Goal: Transaction & Acquisition: Purchase product/service

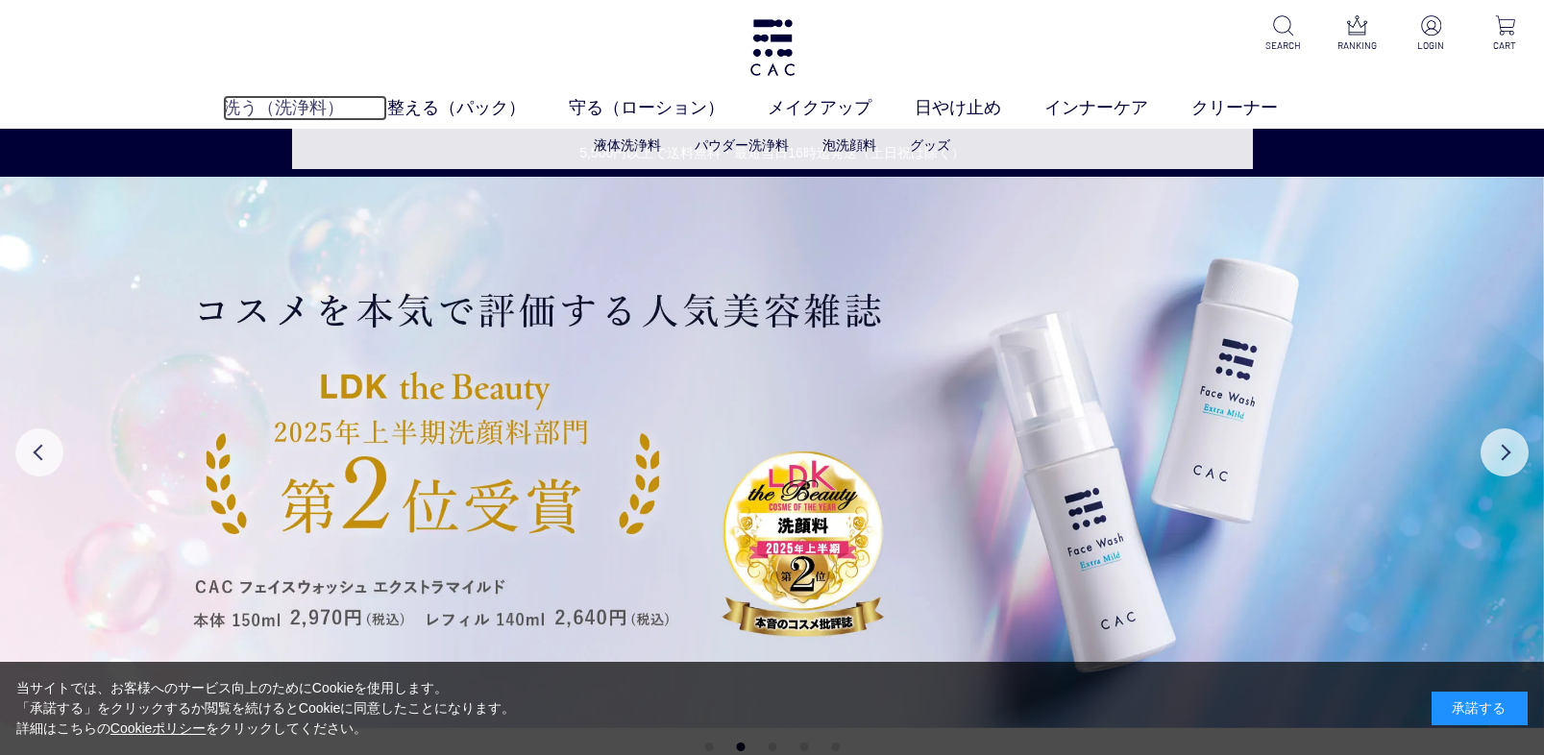
click at [311, 106] on link "洗う（洗浄料）" at bounding box center [305, 108] width 164 height 26
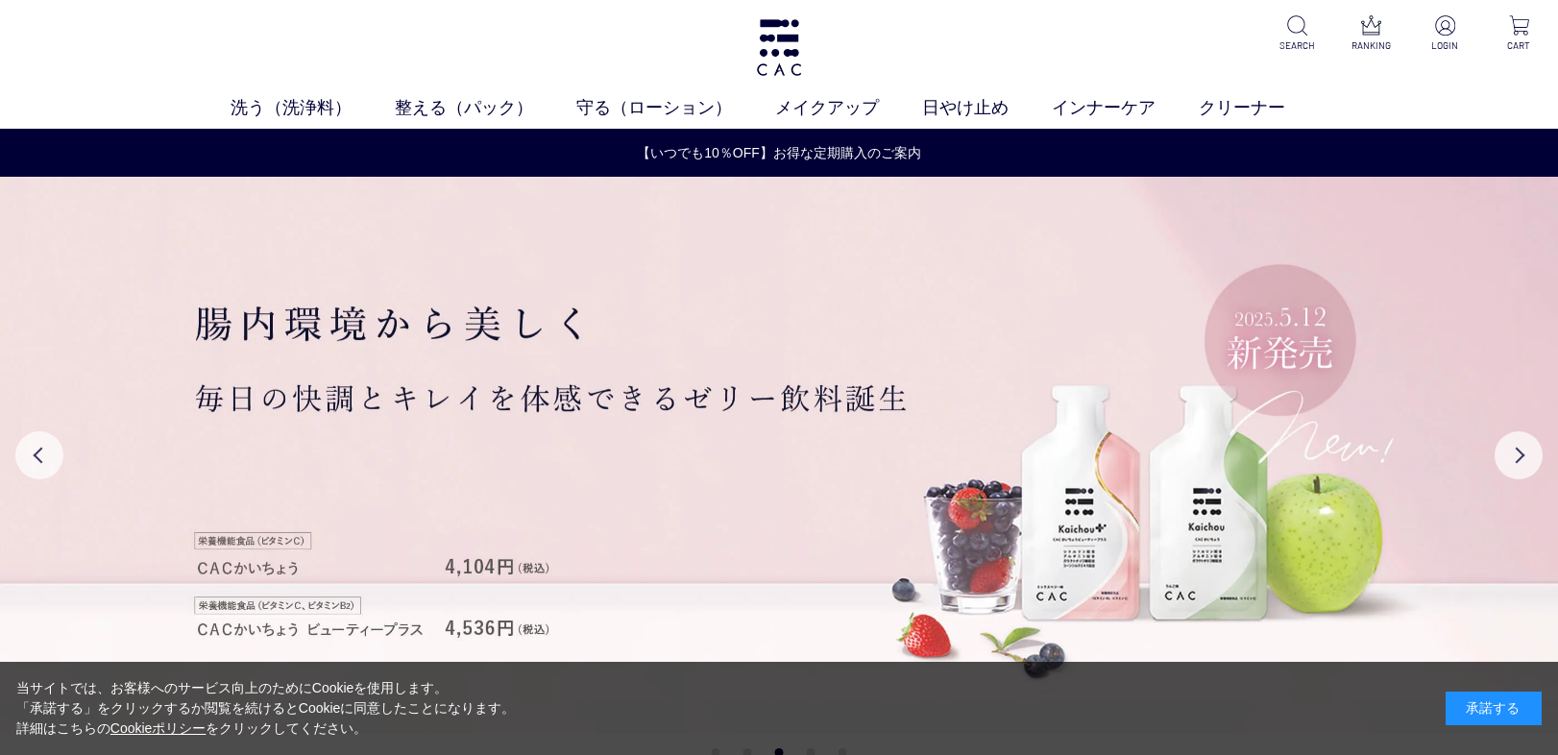
click at [110, 94] on div "洗う（洗浄料） 液体洗浄料 パウダー洗浄料 泡洗顔料 グッズ 整える（パック） フェイスパック ヘアパック 守る（ローション） 保湿化粧水 柔軟化粧水 美容液…" at bounding box center [779, 64] width 1558 height 129
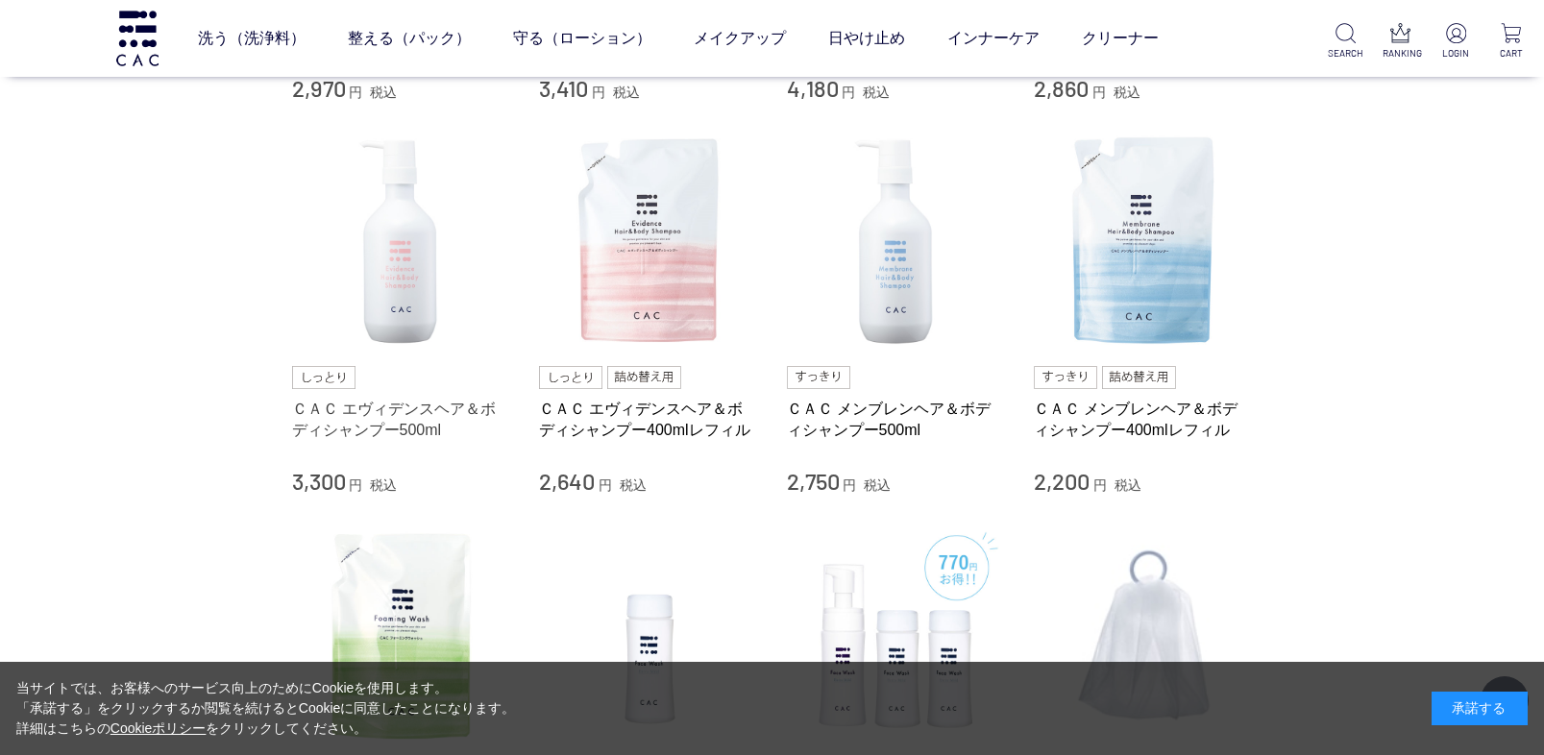
scroll to position [768, 0]
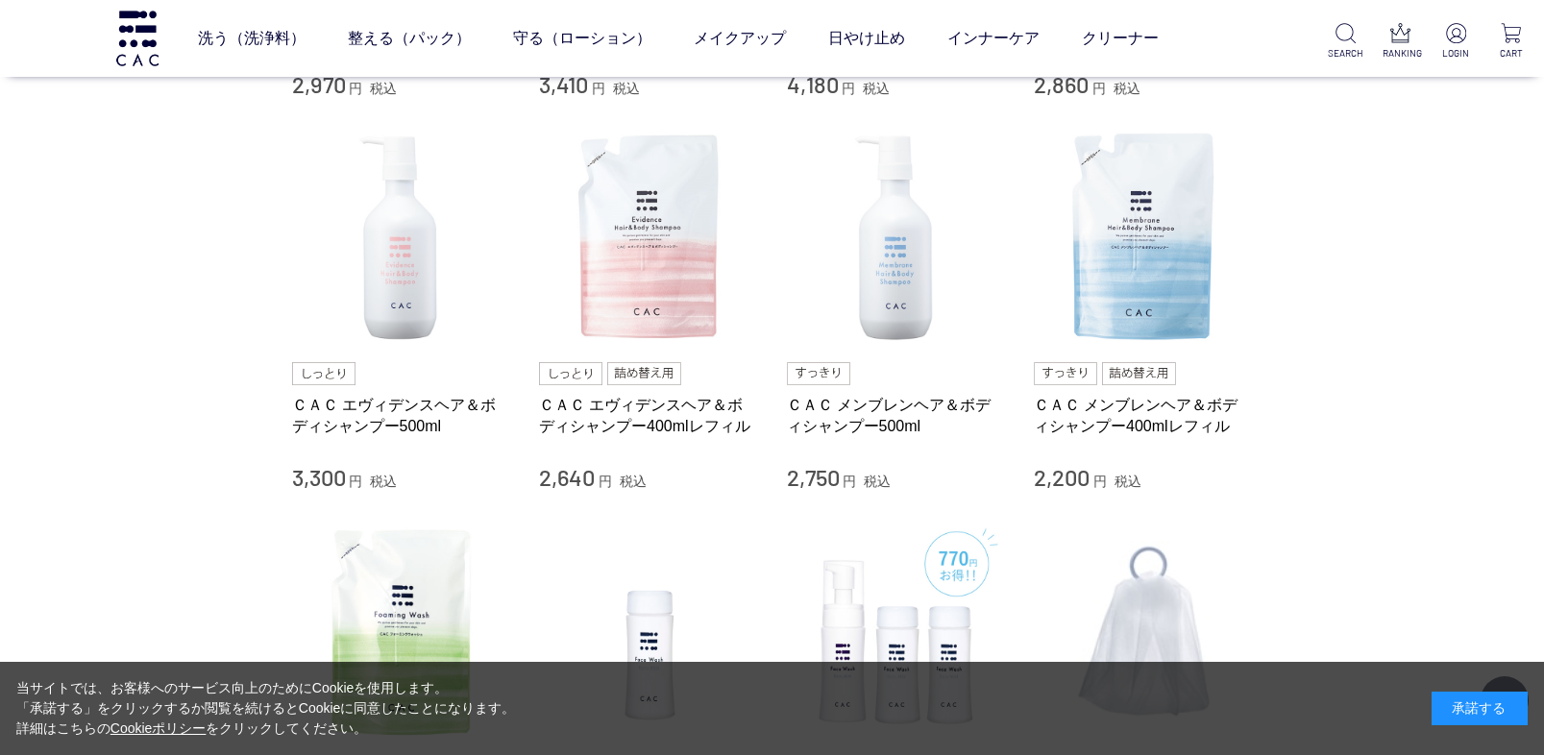
click at [165, 423] on div "買い物かご 買い物かご内の商品 買い物かごは空です... カテゴリから探す 商品一覧 スキンケア 洗う（洗浄料） 液体洗浄料 パウダー洗浄料 泡洗顔料 グッズ…" at bounding box center [772, 346] width 1544 height 2145
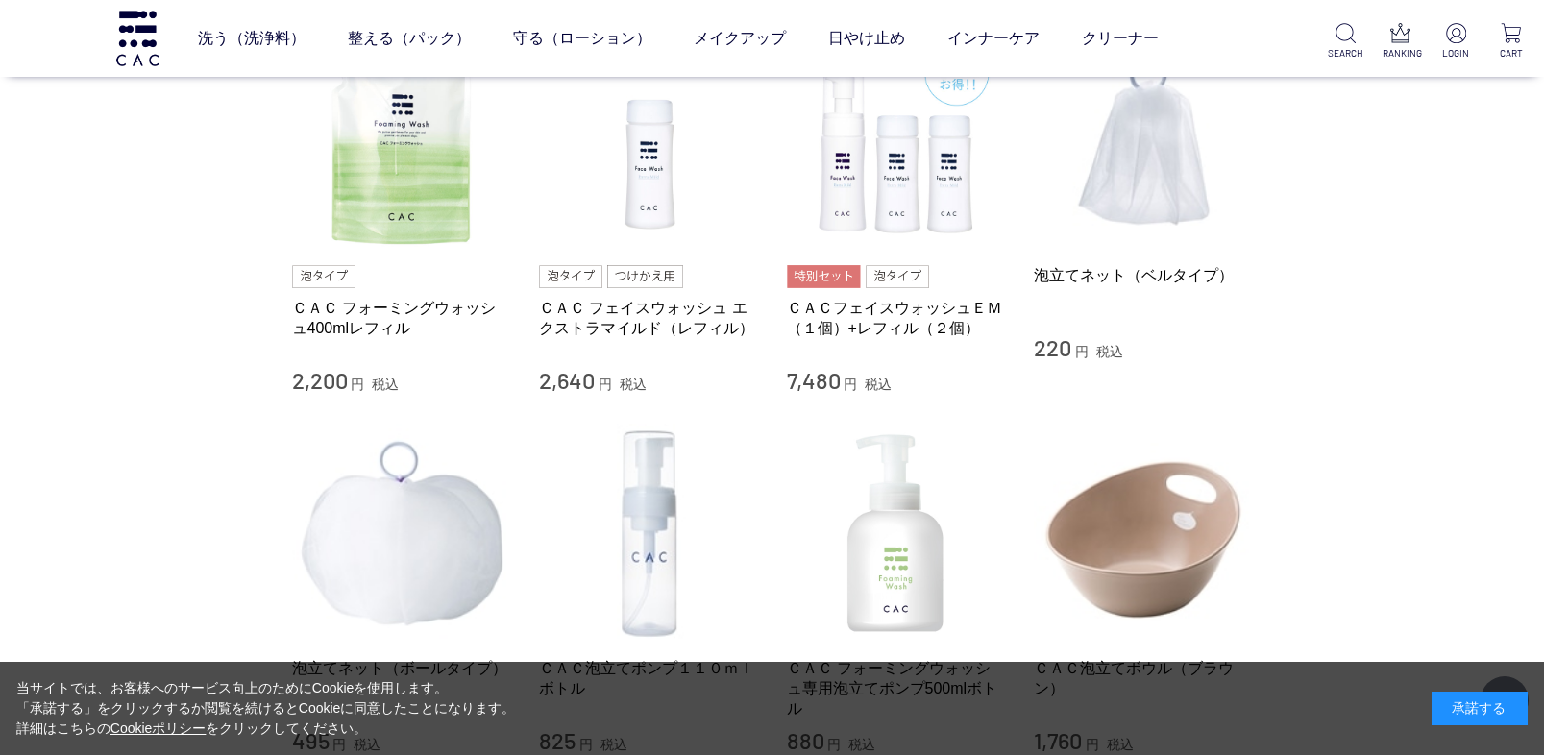
scroll to position [1345, 0]
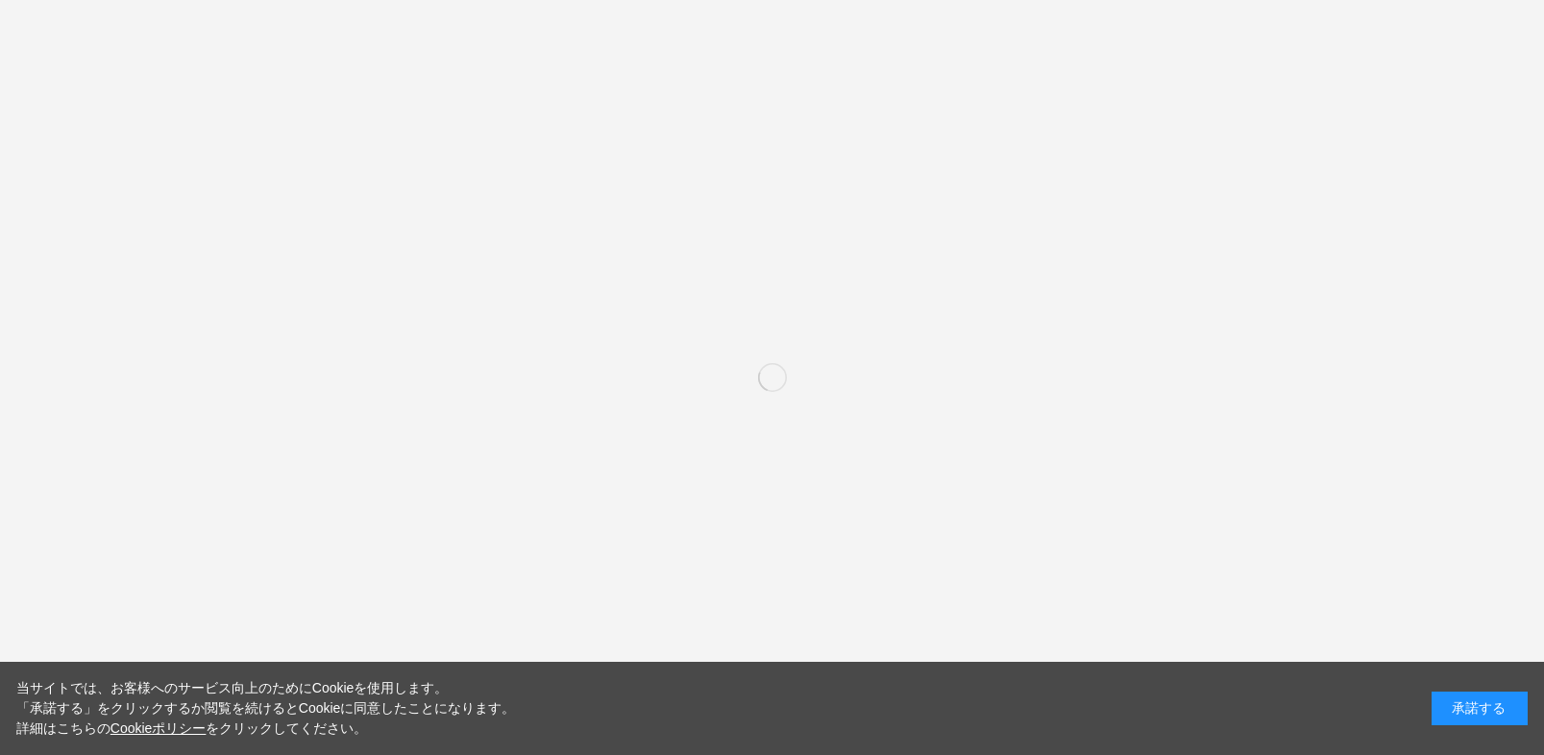
scroll to position [1028, 0]
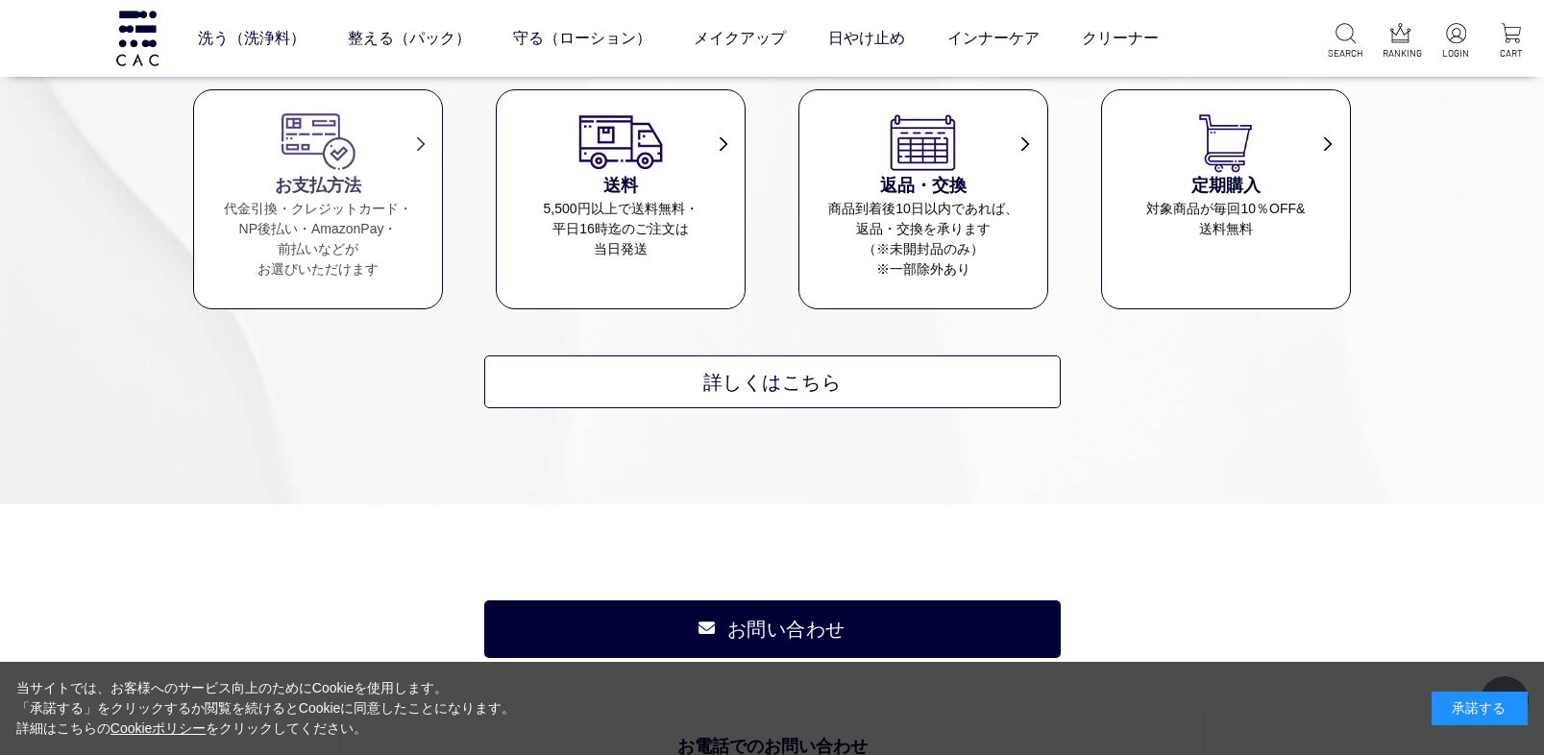
scroll to position [2690, 0]
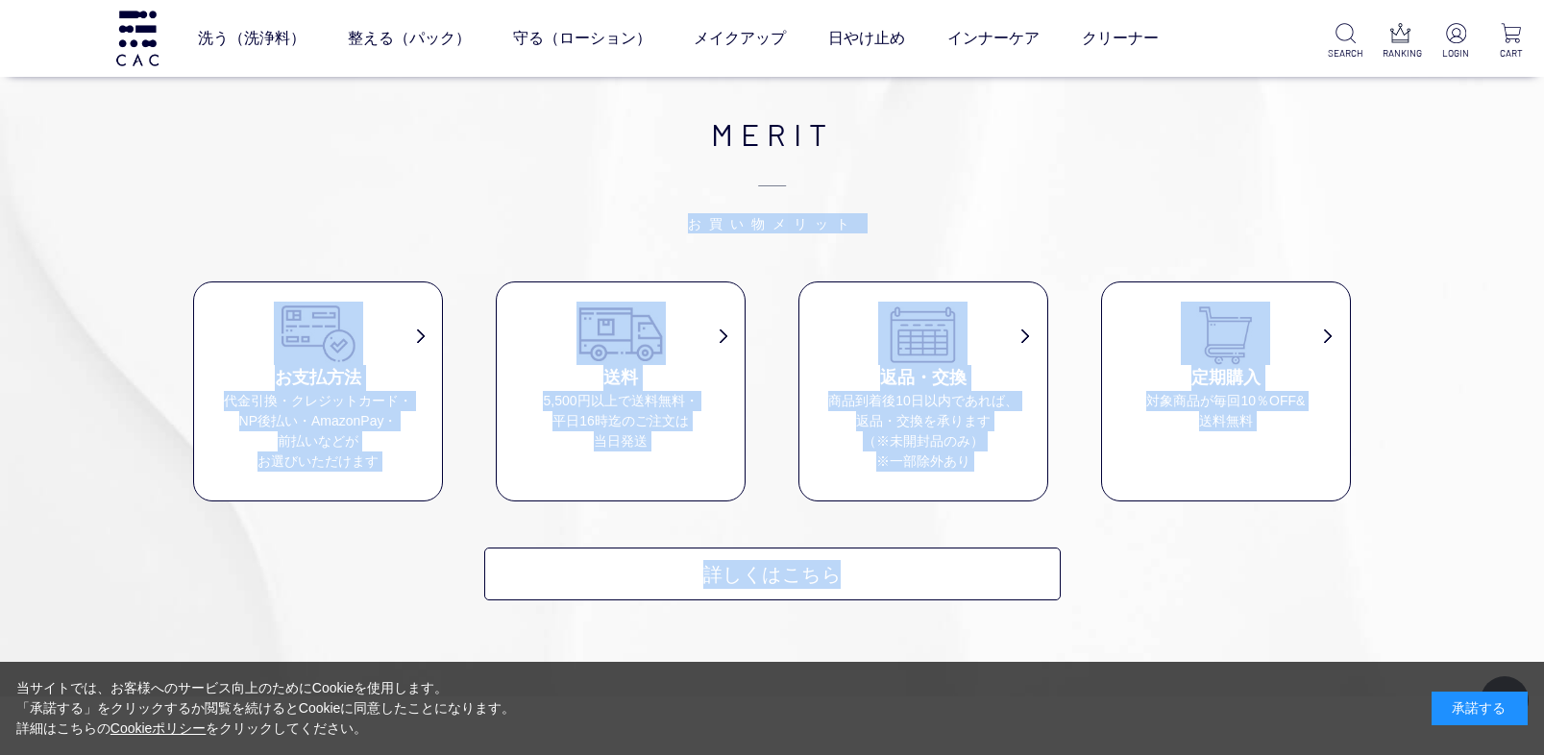
drag, startPoint x: 95, startPoint y: 191, endPoint x: 1251, endPoint y: 553, distance: 1211.0
click at [1251, 553] on div "MERIT お買い物メリット お支払方法 代金引換・クレジットカード・ NP後払い・AmazonPay・ 前払いなどが お選びいただけます 送料 5,500円…" at bounding box center [772, 355] width 1544 height 682
click at [1227, 552] on div "MERIT お買い物メリット お支払方法 代金引換・クレジットカード・ NP後払い・AmazonPay・ 前払いなどが お選びいただけます 送料 5,500円…" at bounding box center [772, 355] width 1158 height 490
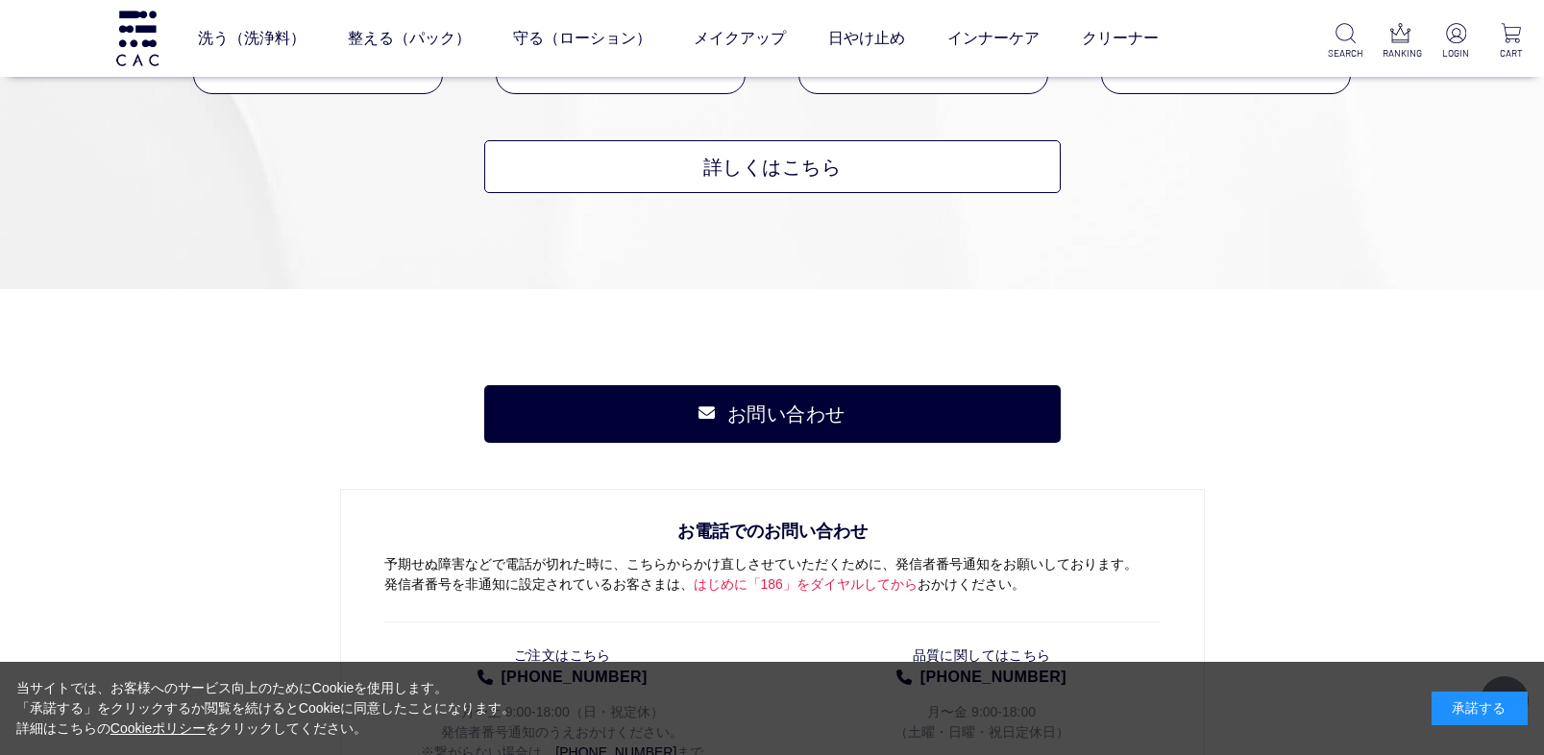
scroll to position [3362, 0]
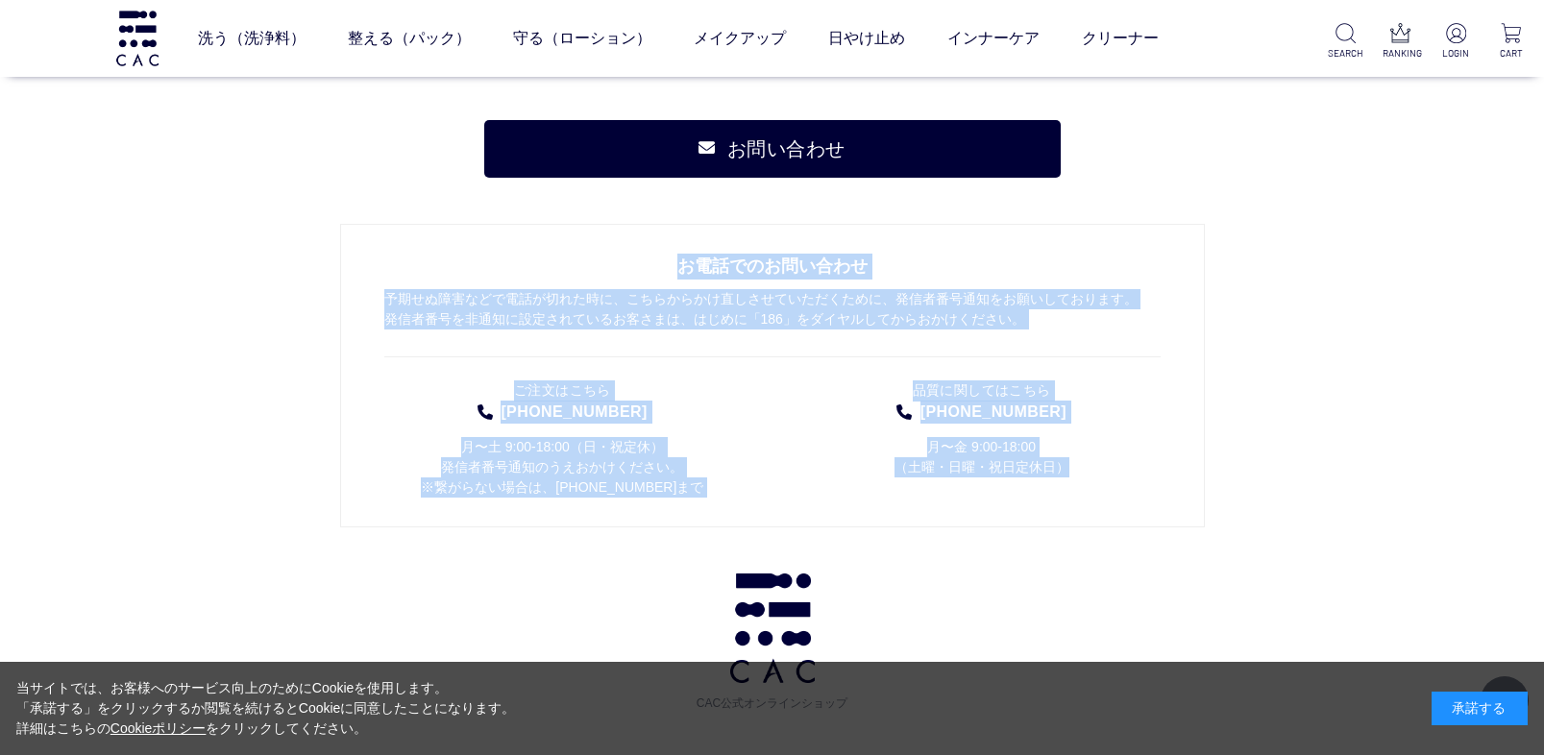
drag, startPoint x: 289, startPoint y: 197, endPoint x: 1110, endPoint y: 497, distance: 873.4
click at [1110, 497] on div "お問い合わせ お電話でのお問い合わせ 予期せぬ障害などで電話が切れた時に、こちらからかけ直しさせていただくために、発信者番号通知をお願いしております。 発信者…" at bounding box center [772, 674] width 1544 height 1300
click at [1110, 497] on li "品質に関してはこちら 04-7155-5544 月〜金 9:00-18:00 （土曜・日曜・祝日定休日）" at bounding box center [981, 436] width 357 height 126
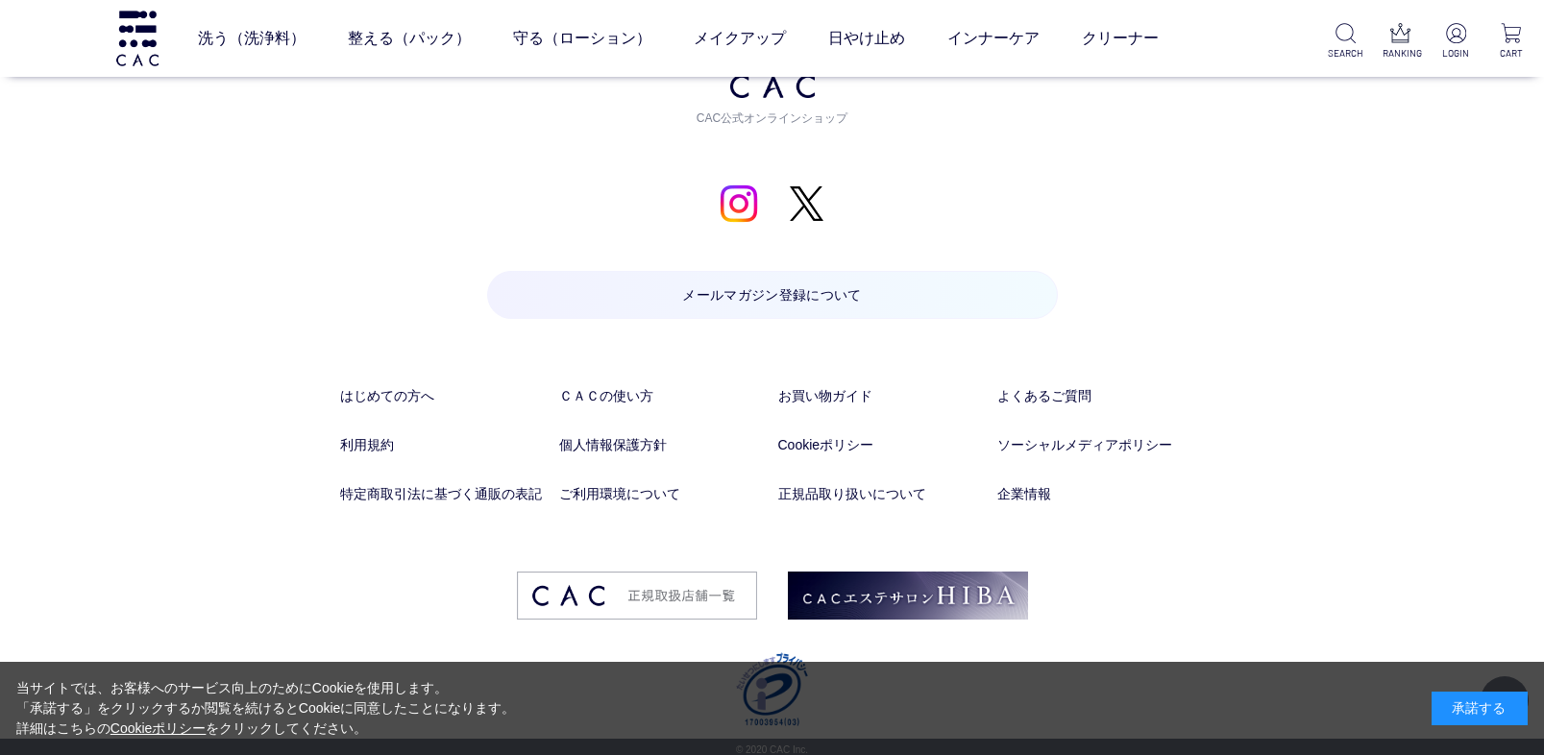
scroll to position [3953, 0]
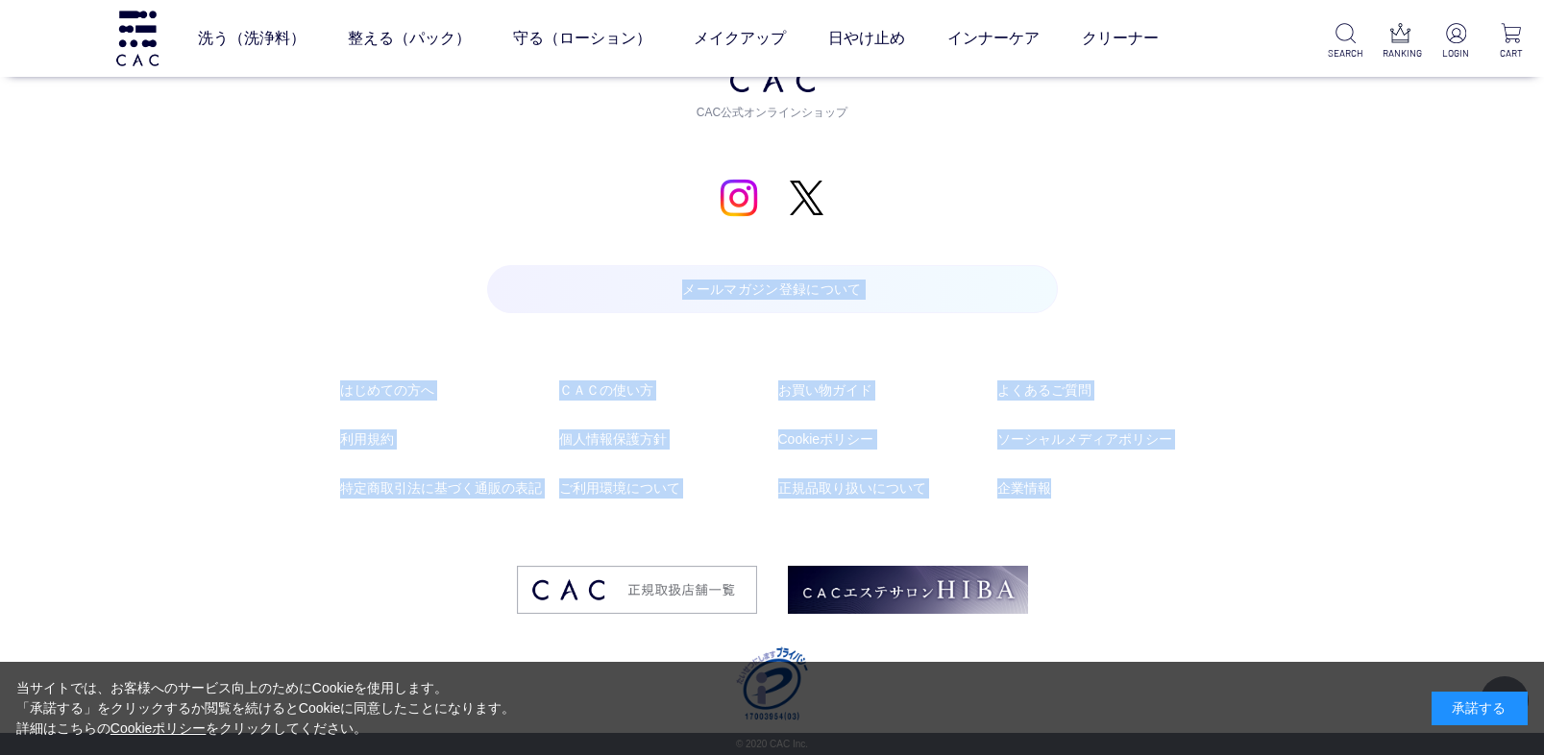
drag, startPoint x: 1186, startPoint y: 507, endPoint x: 320, endPoint y: 349, distance: 880.9
click at [320, 349] on div "お問い合わせ お電話でのお問い合わせ 予期せぬ障害などで電話が切れた時に、こちらからかけ直しさせていただくために、発信者番号通知をお願いしております。 発信者…" at bounding box center [772, 83] width 1544 height 1300
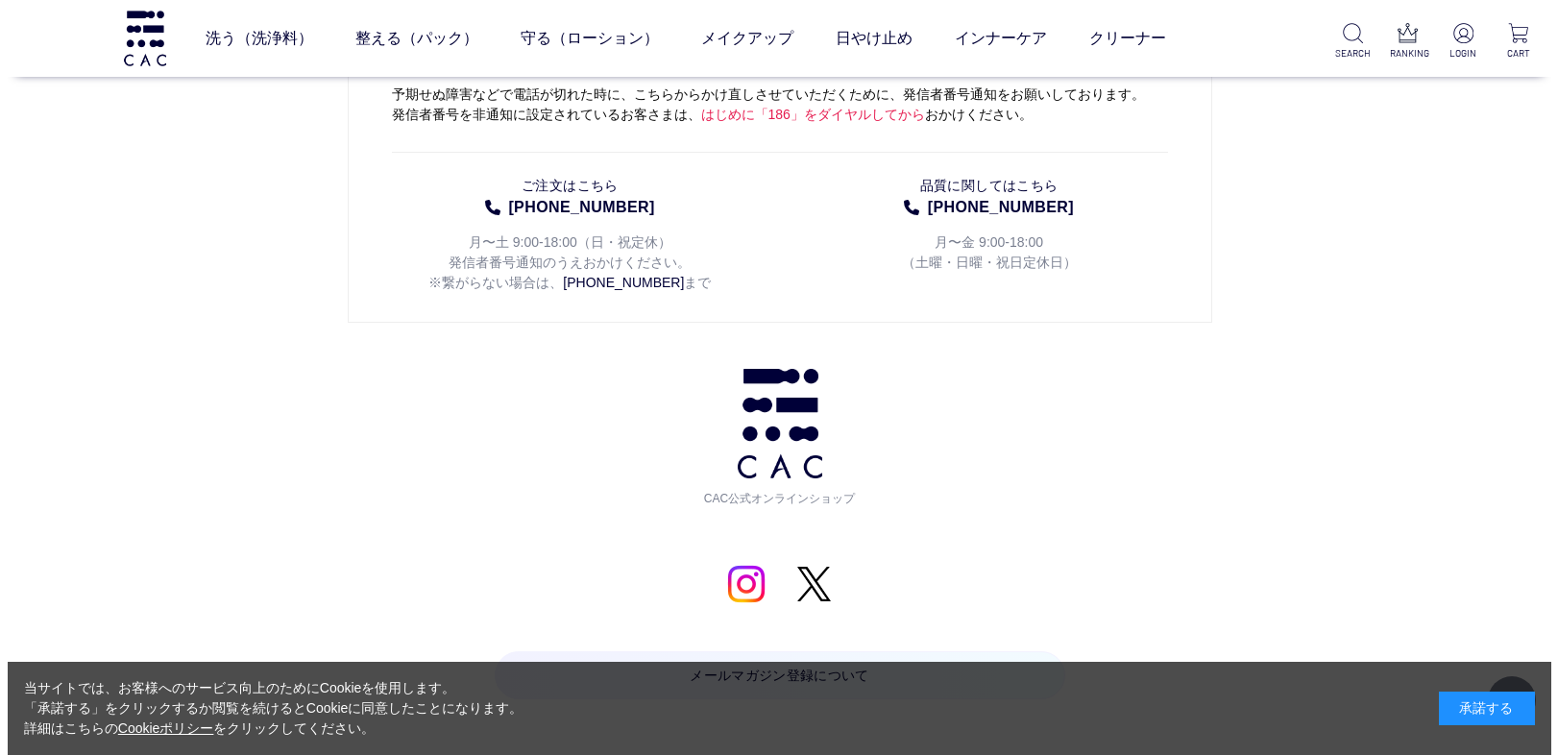
scroll to position [3473, 0]
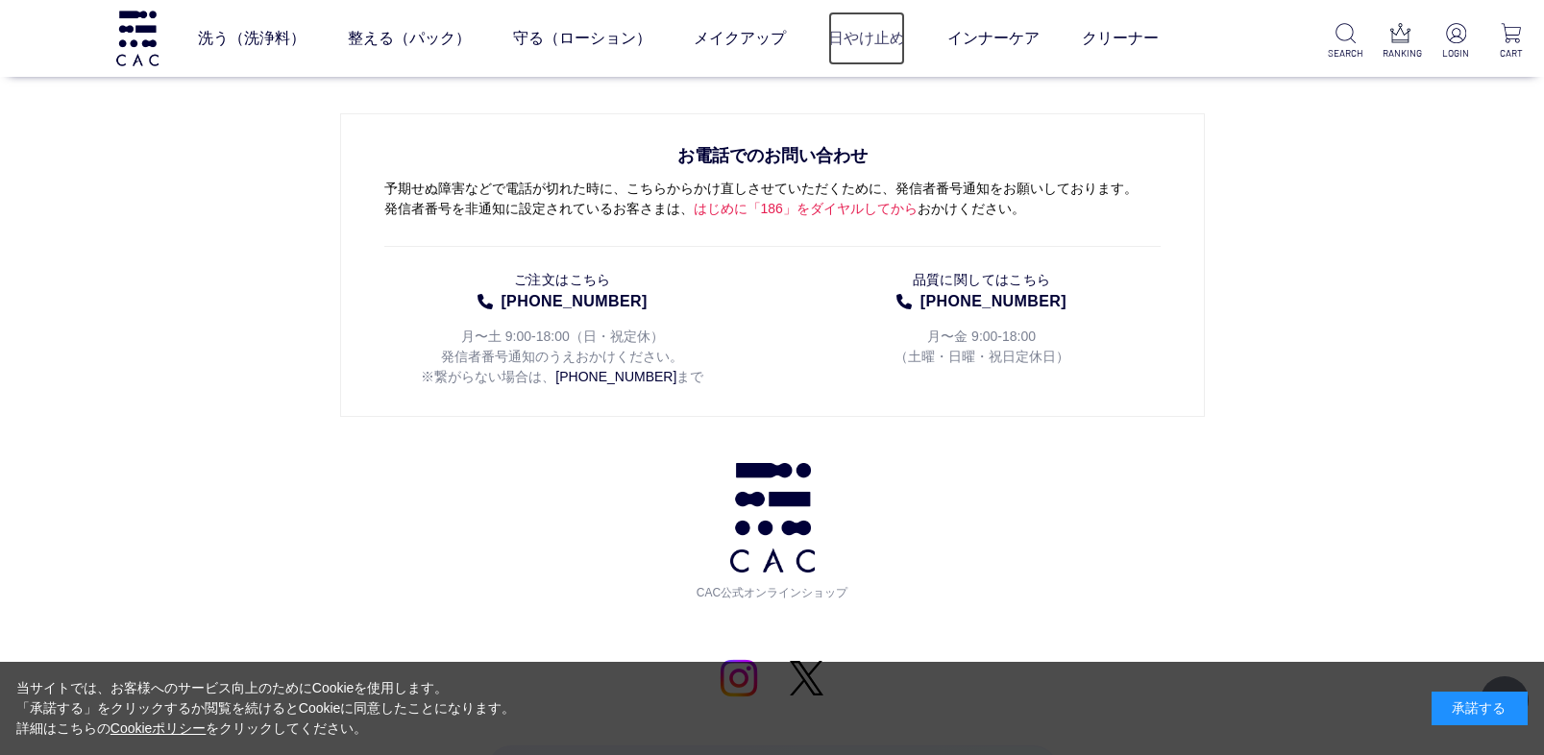
click at [861, 14] on link "日やけ止め" at bounding box center [866, 39] width 77 height 54
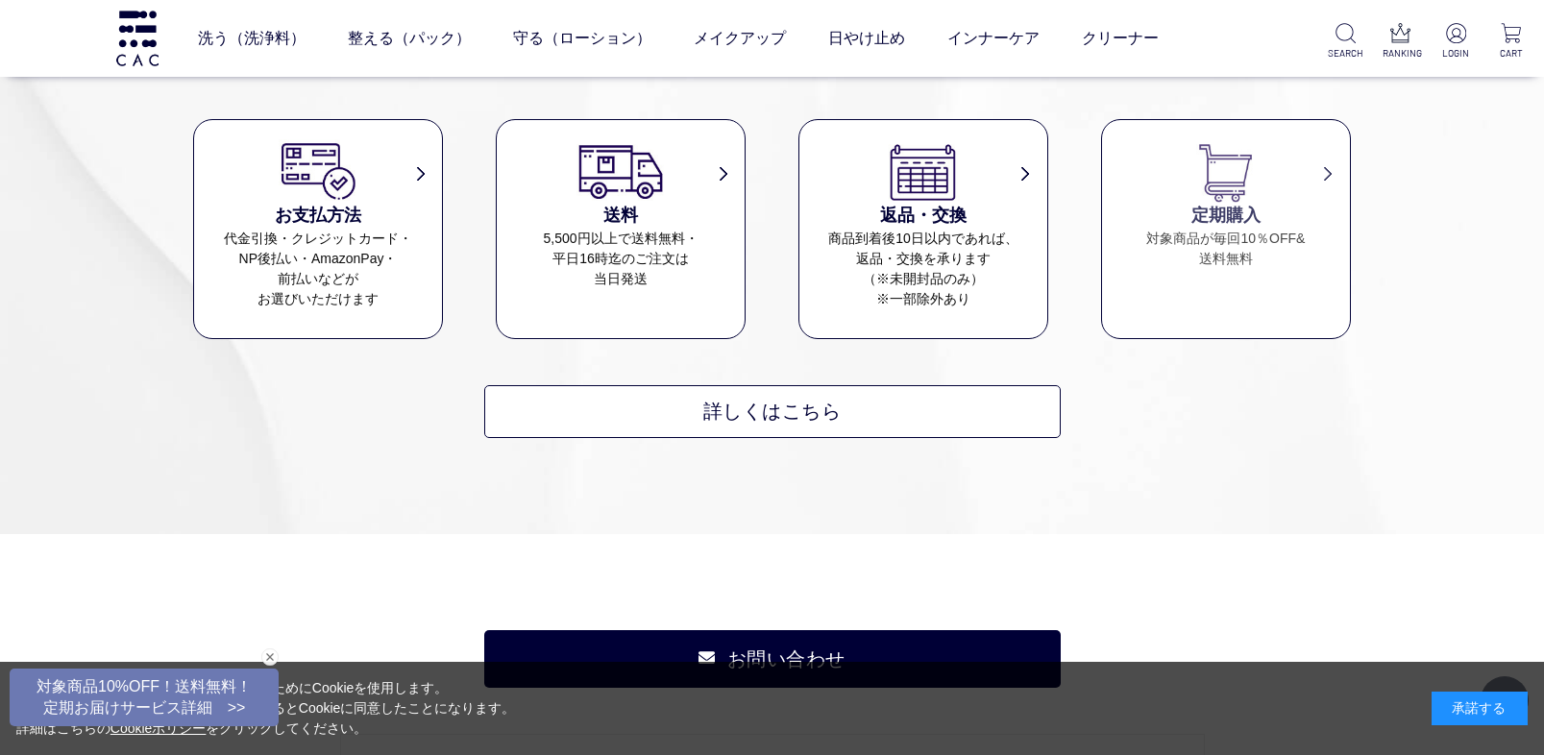
scroll to position [1153, 0]
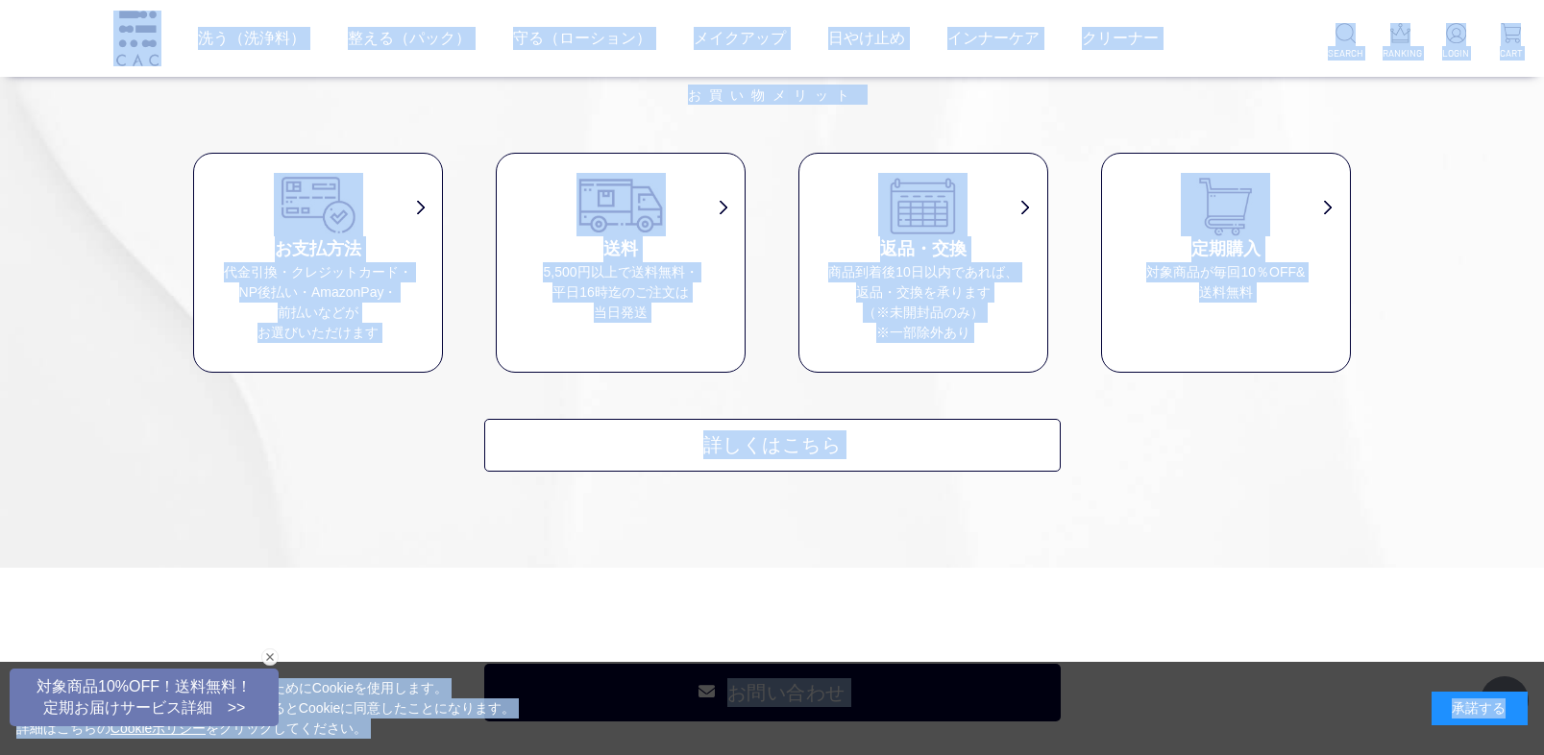
click at [1176, 466] on div "MERIT お買い物メリット お支払方法 代金引換・クレジットカード・ NP後払い・AmazonPay・ 前払いなどが お選びいただけます 送料 5,500円…" at bounding box center [772, 227] width 1158 height 490
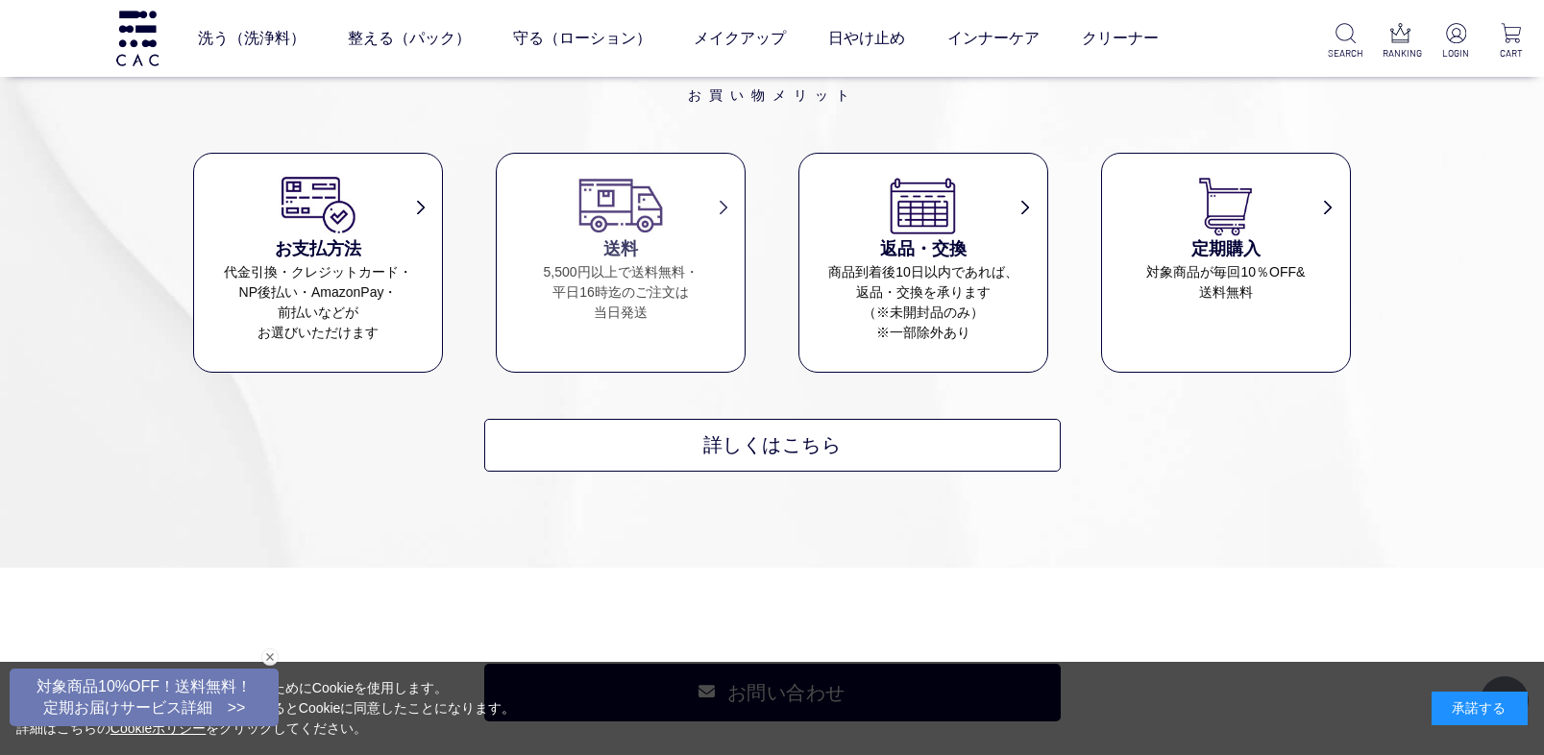
scroll to position [961, 0]
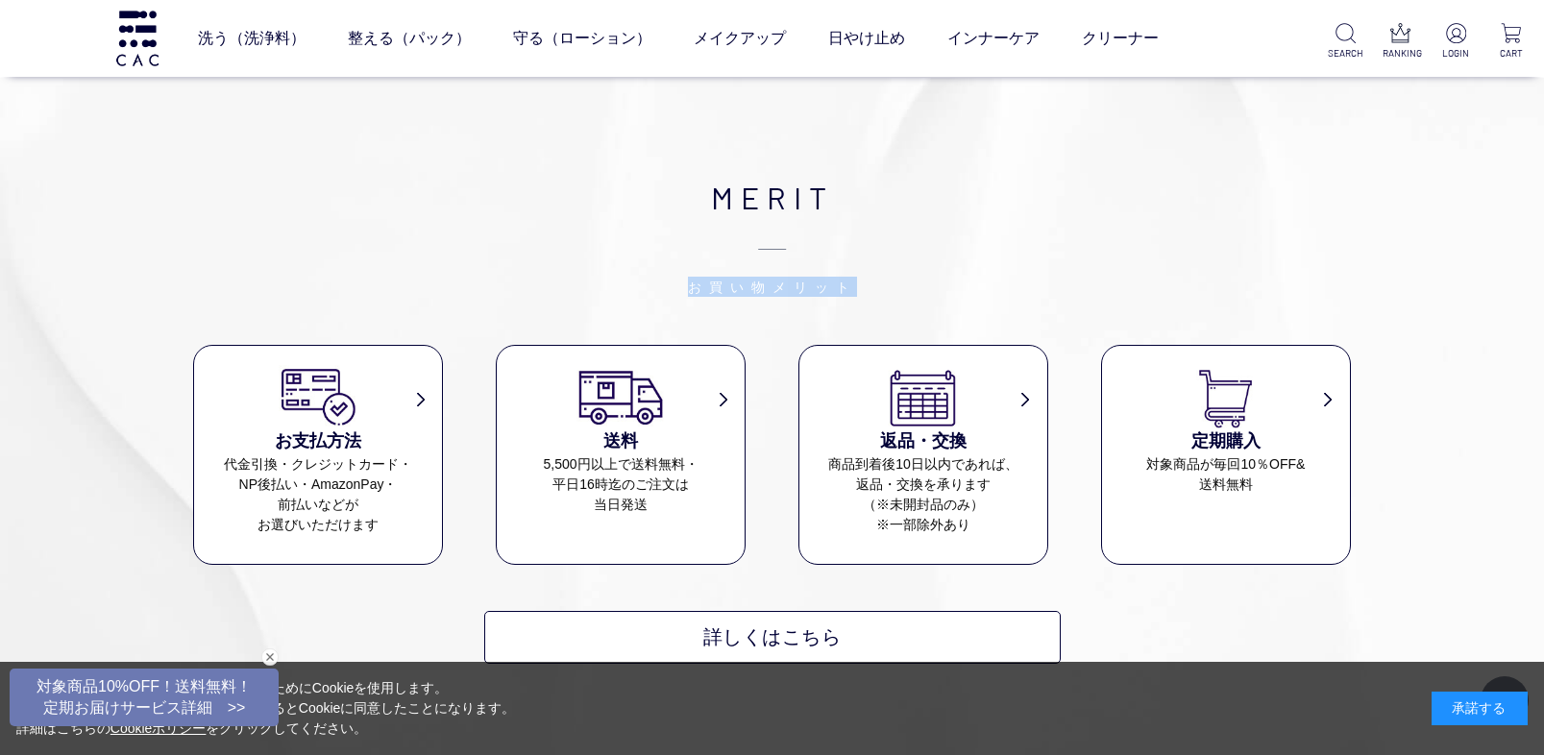
drag, startPoint x: 821, startPoint y: 276, endPoint x: 997, endPoint y: 276, distance: 175.8
click at [997, 276] on span "お買い物メリット" at bounding box center [772, 258] width 1158 height 77
click at [985, 275] on span "お買い物メリット" at bounding box center [772, 258] width 1158 height 77
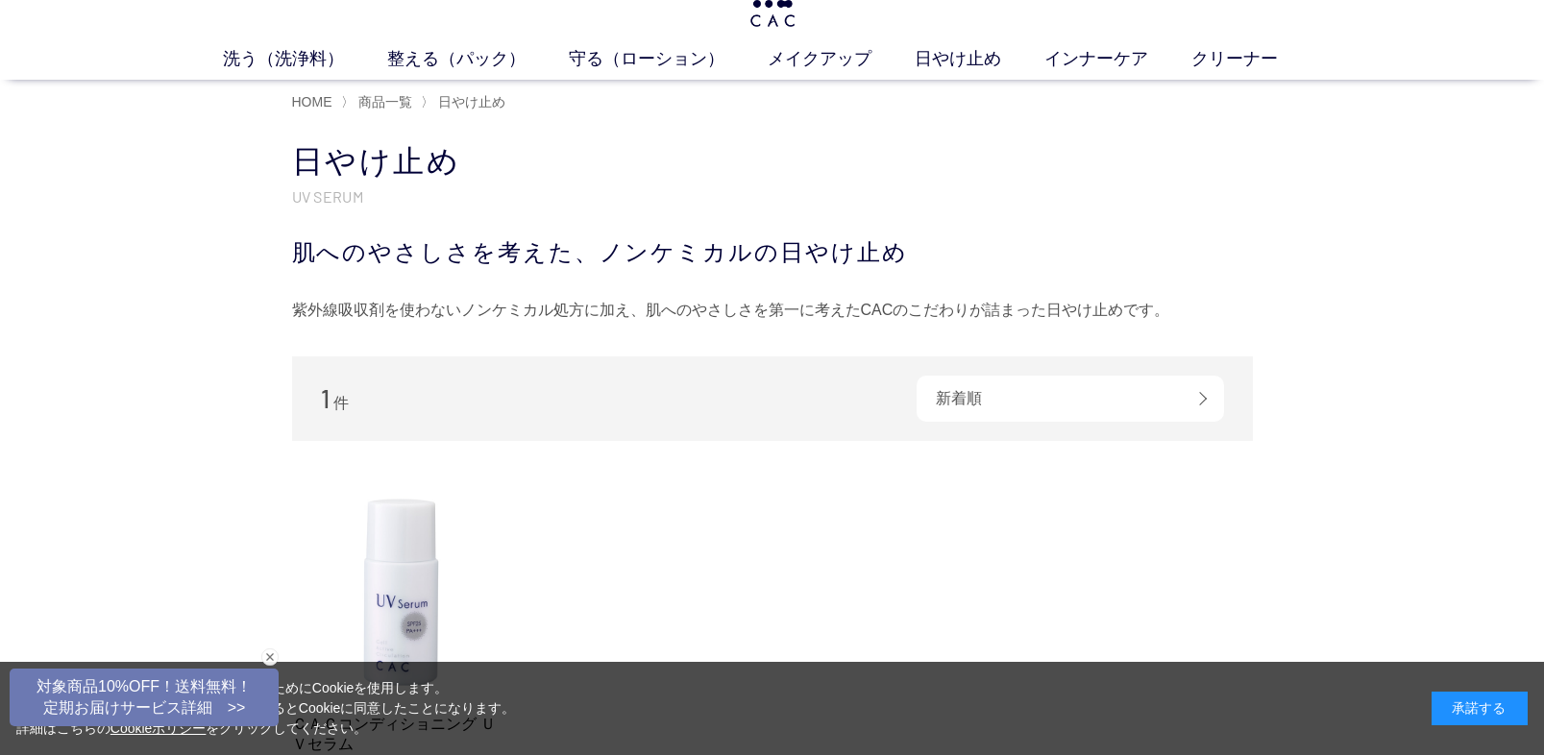
scroll to position [0, 0]
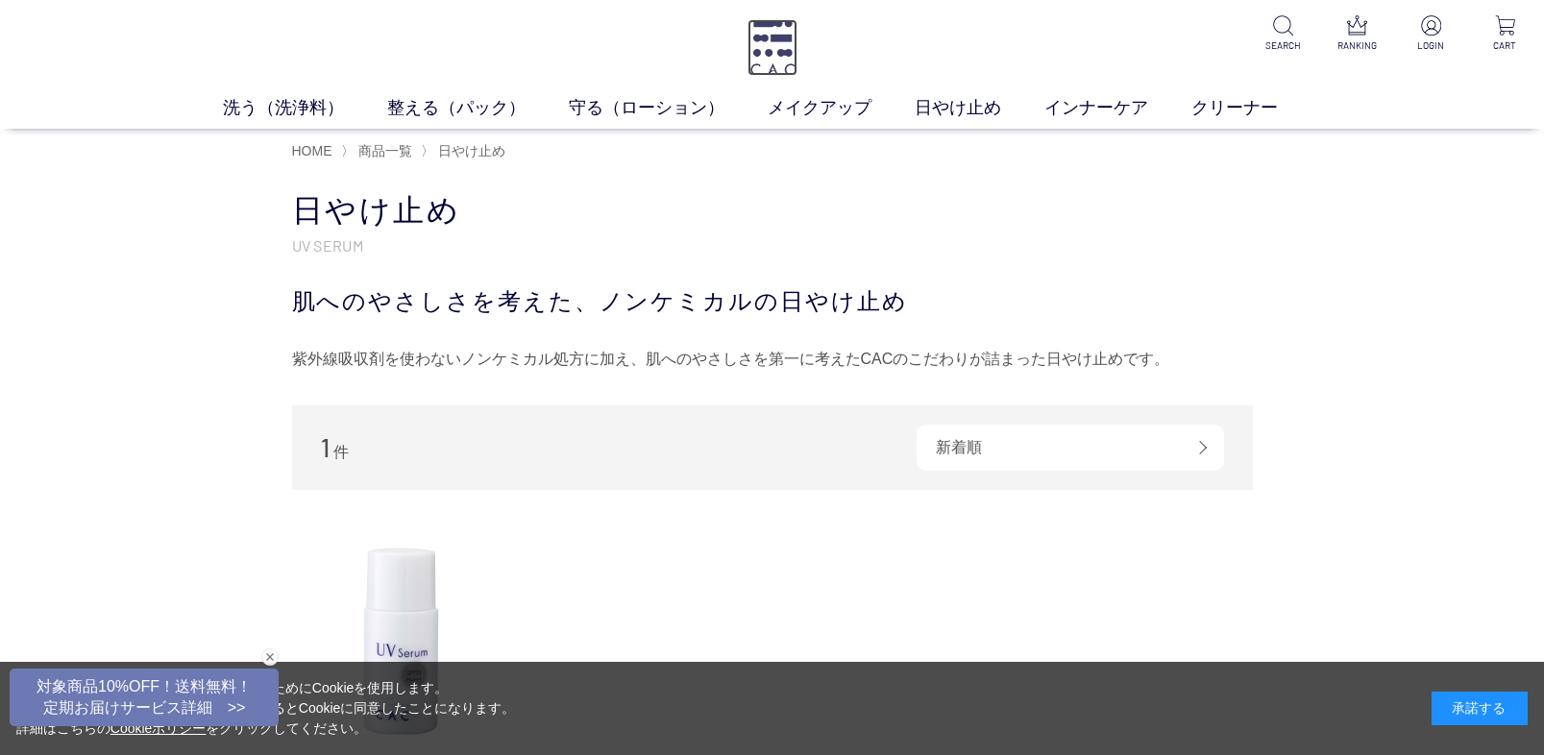
click at [795, 50] on img at bounding box center [772, 47] width 50 height 57
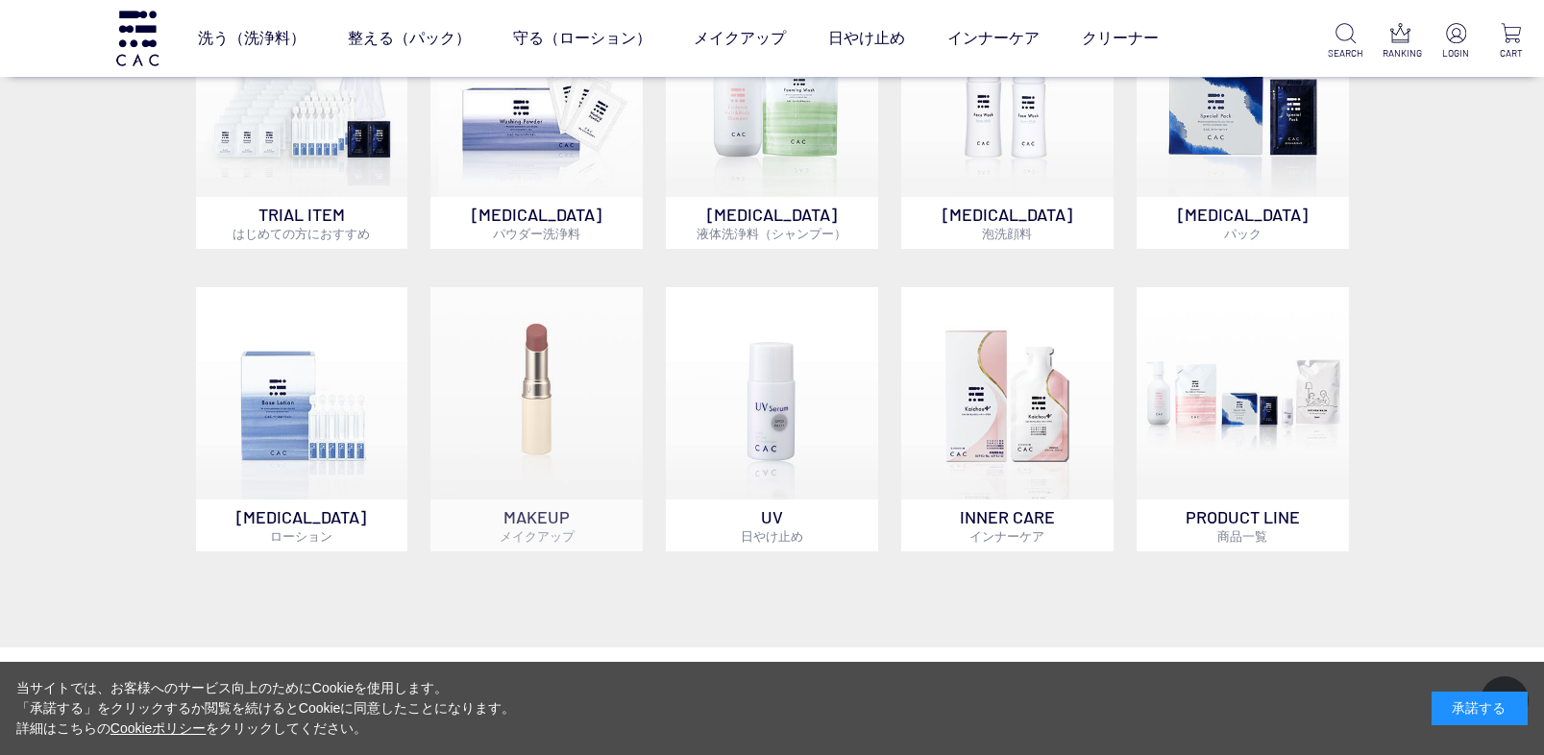
scroll to position [1825, 0]
